Goal: Transaction & Acquisition: Purchase product/service

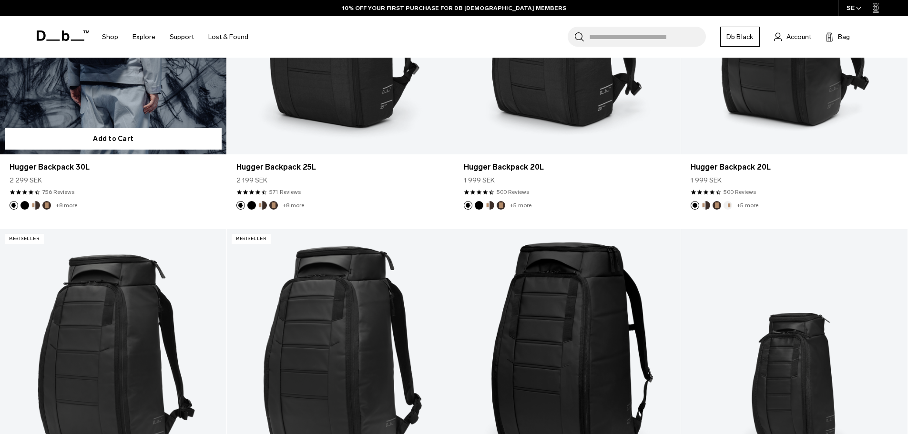
scroll to position [334, 0]
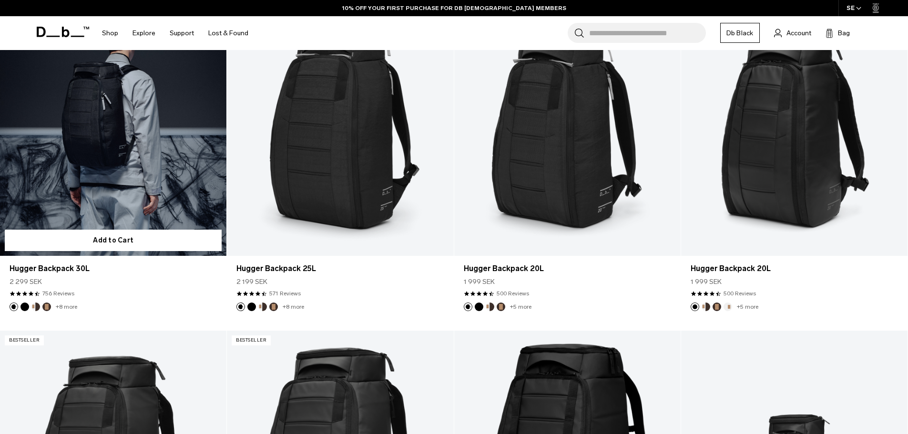
click at [137, 179] on link "Hugger Backpack 30L" at bounding box center [113, 130] width 226 height 252
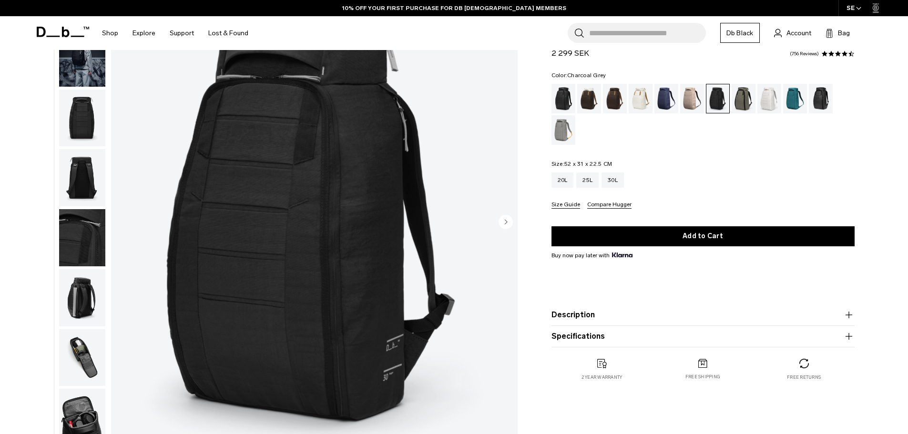
click at [80, 307] on img "button" at bounding box center [82, 297] width 46 height 57
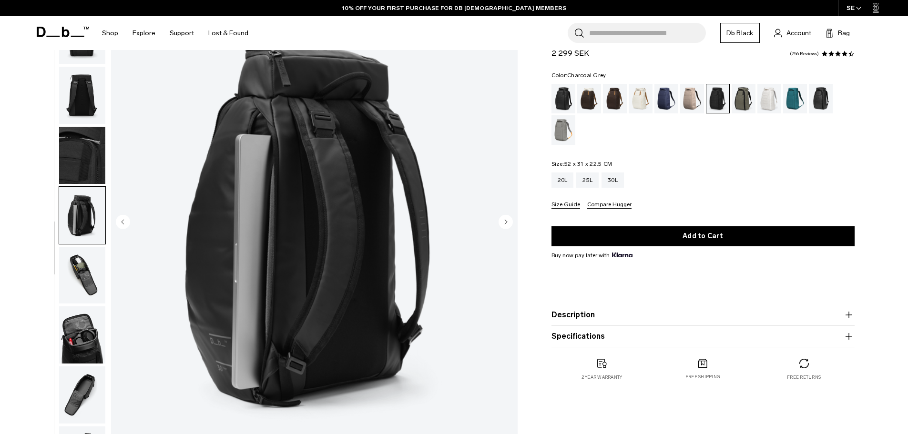
scroll to position [90, 0]
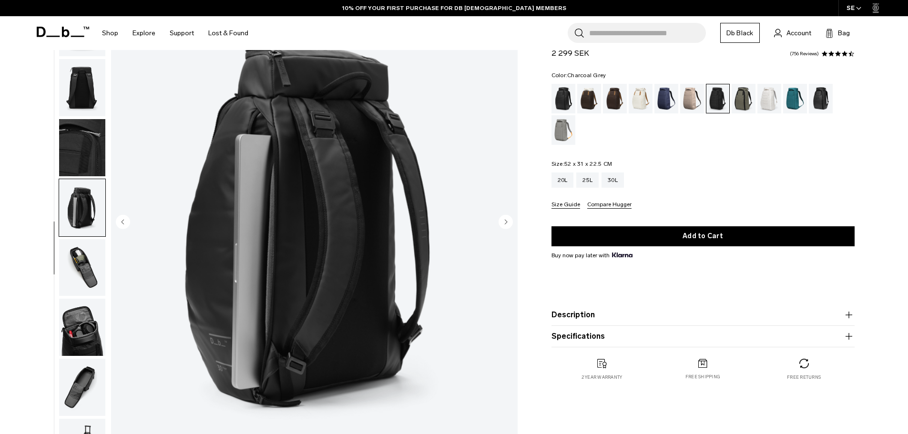
click at [79, 275] on img "button" at bounding box center [82, 267] width 46 height 57
